Goal: Check status: Check status

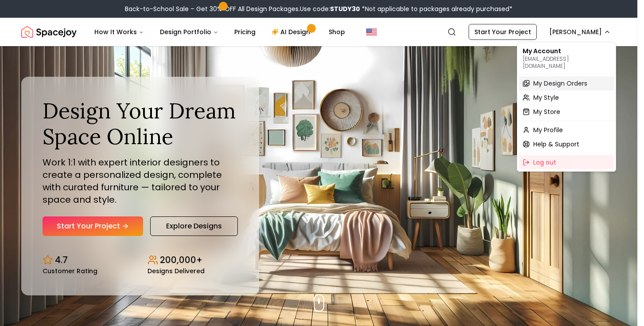
click at [586, 79] on span "My Design Orders" at bounding box center [560, 83] width 54 height 9
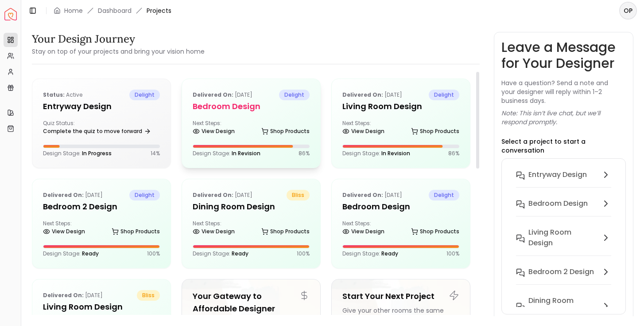
click at [268, 109] on h5 "Bedroom design" at bounding box center [251, 106] width 117 height 12
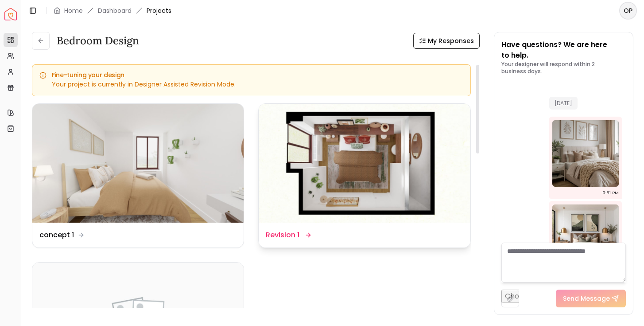
scroll to position [2099, 0]
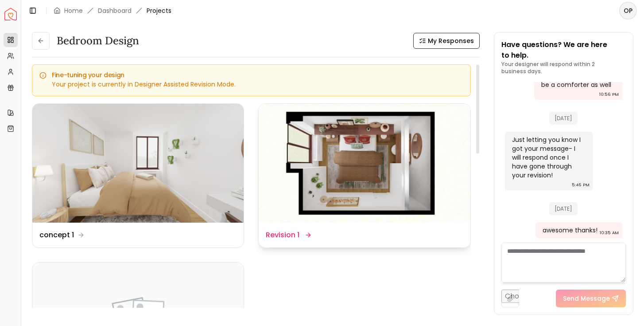
click at [326, 156] on img at bounding box center [364, 163] width 211 height 119
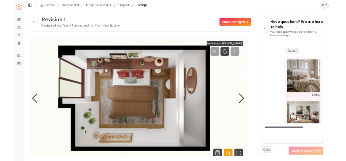
scroll to position [2092, 0]
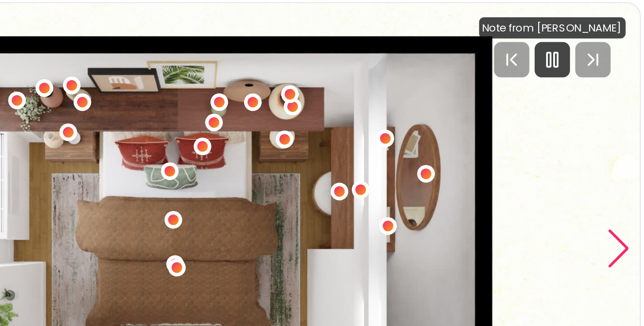
click at [463, 202] on div "Next slide" at bounding box center [460, 198] width 12 height 19
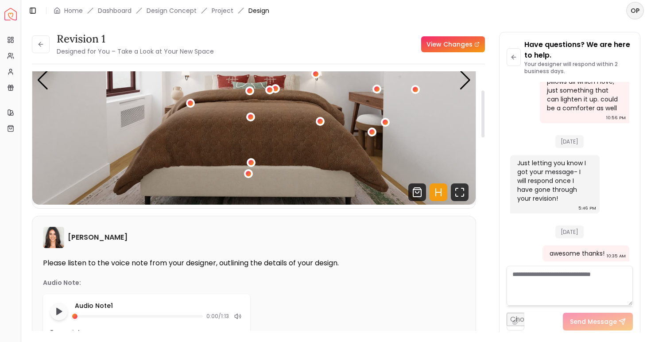
scroll to position [0, 0]
